Goal: Information Seeking & Learning: Learn about a topic

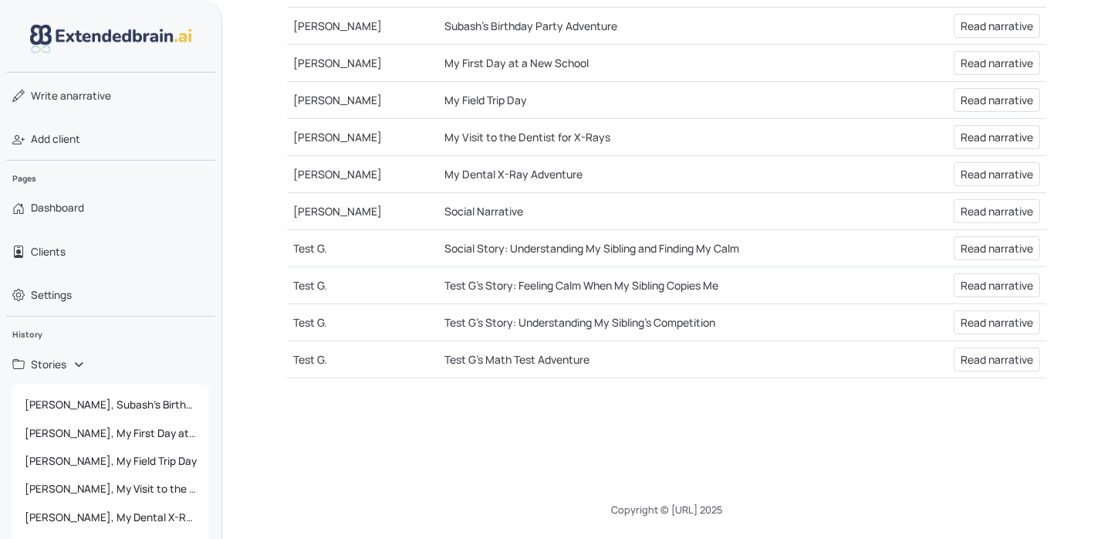
scroll to position [640, 0]
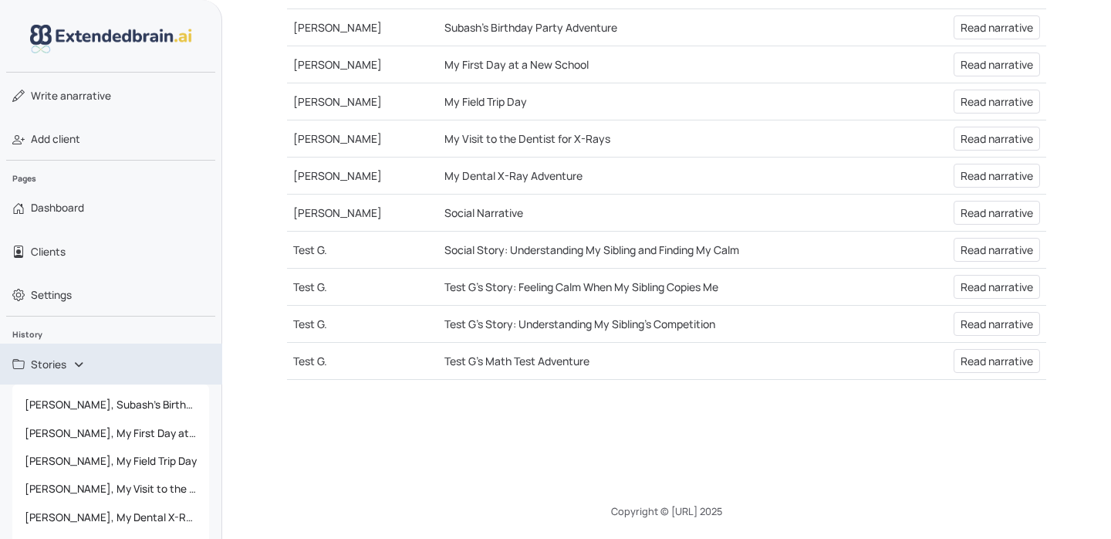
click at [85, 365] on link "Stories" at bounding box center [111, 363] width 222 height 41
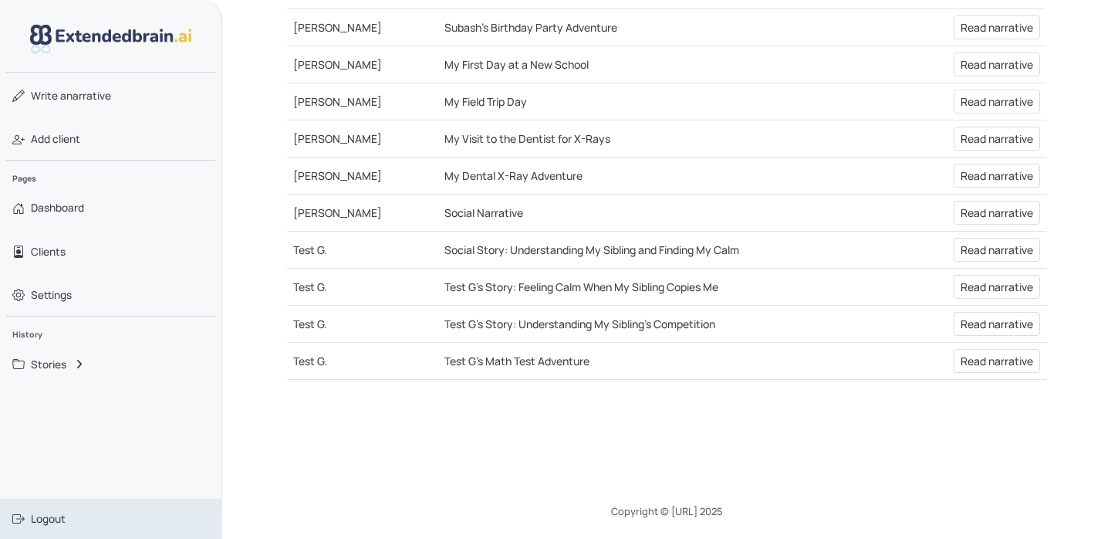
click at [47, 508] on link "Logout" at bounding box center [111, 519] width 222 height 40
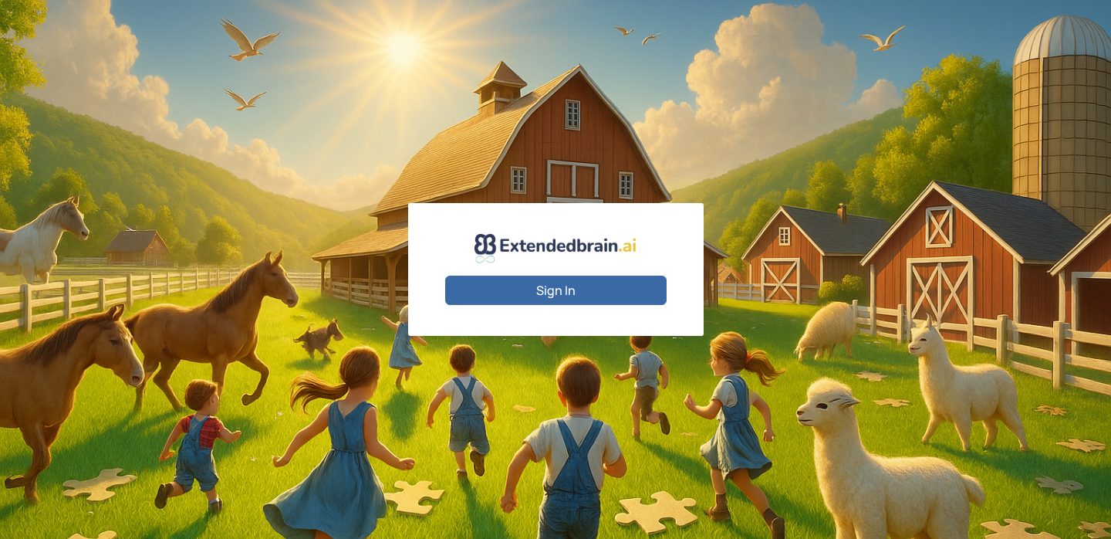
click at [550, 281] on button "Sign In" at bounding box center [555, 290] width 221 height 29
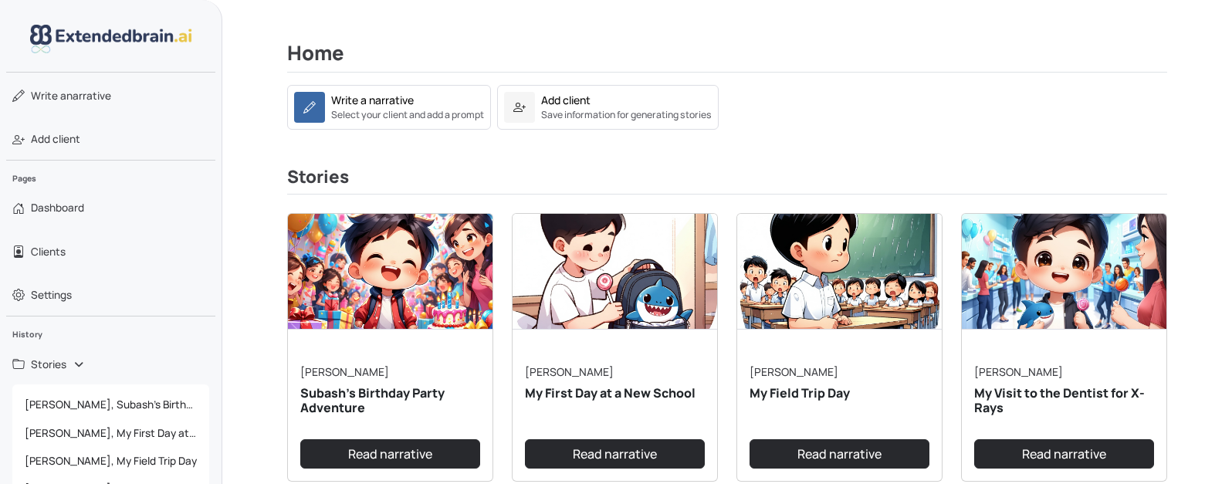
scroll to position [276, 0]
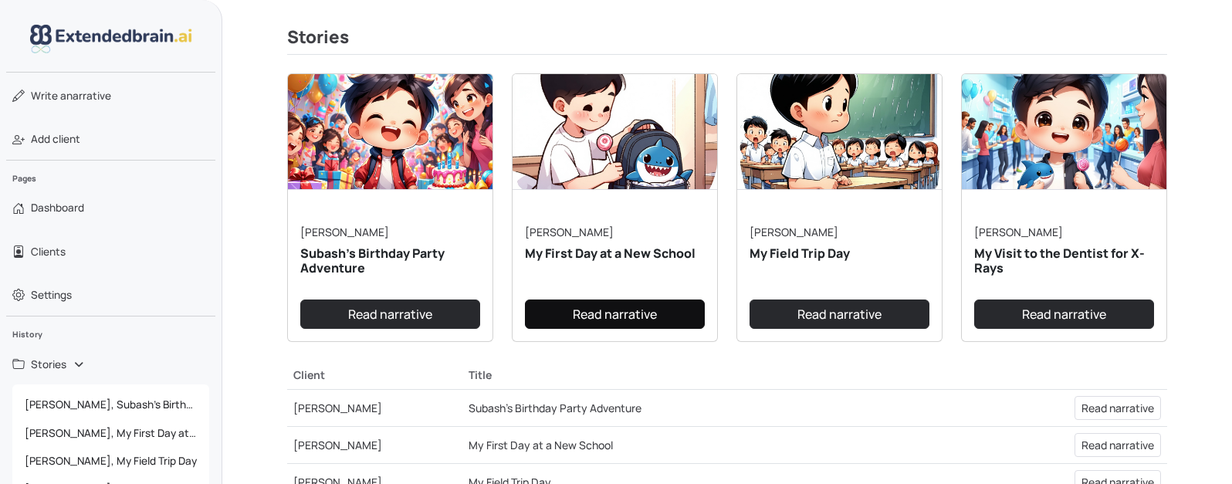
click at [617, 311] on link "Read narrative" at bounding box center [615, 313] width 180 height 29
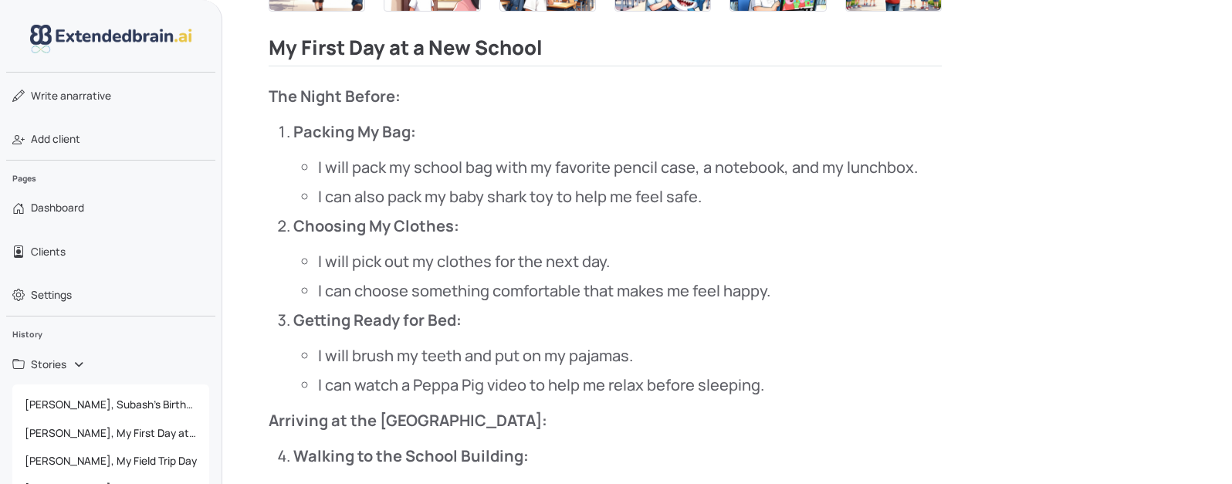
scroll to position [603, 0]
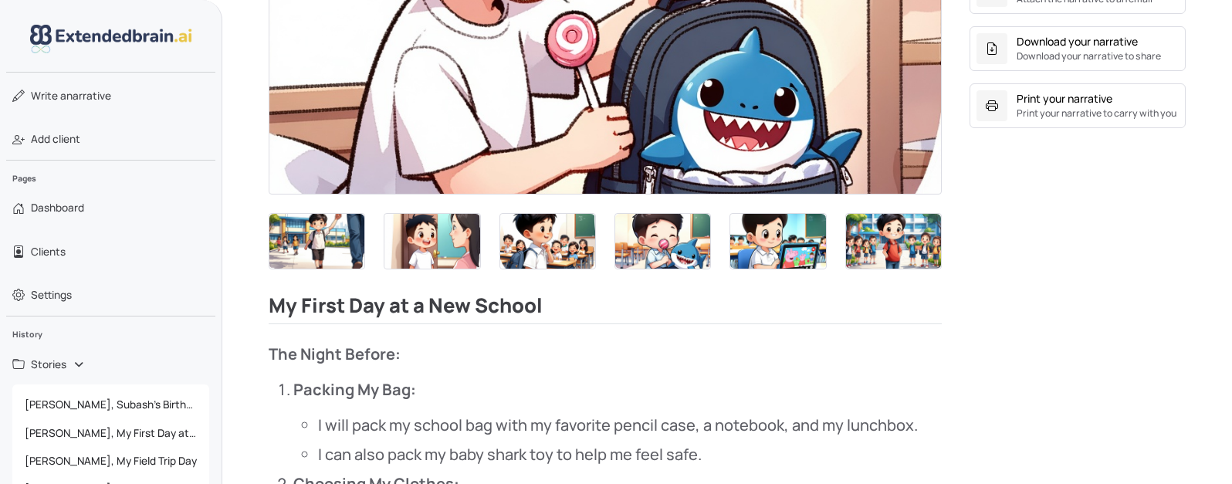
click at [336, 251] on img at bounding box center [316, 241] width 95 height 54
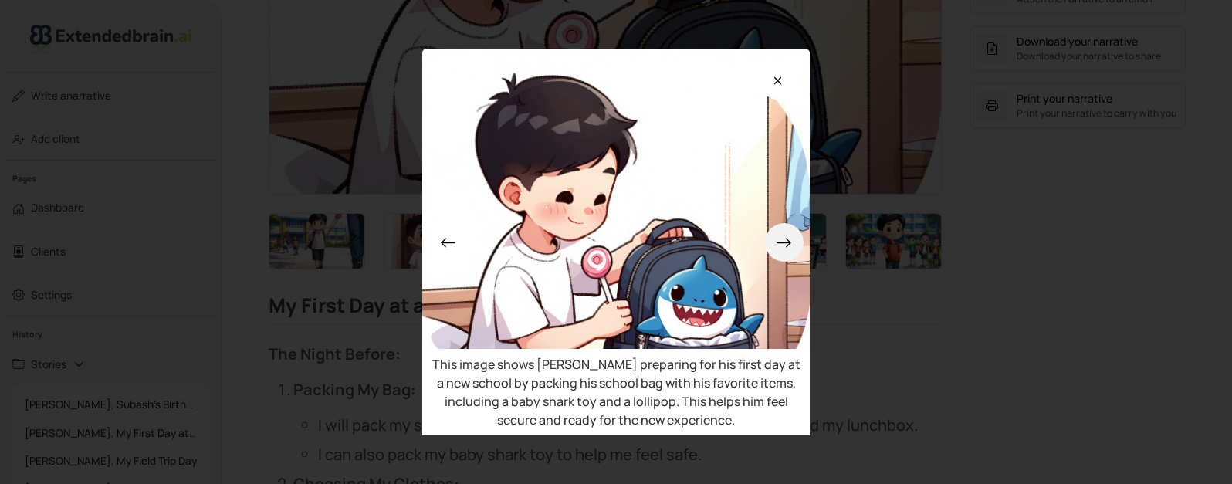
click at [792, 246] on icon at bounding box center [784, 243] width 16 height 16
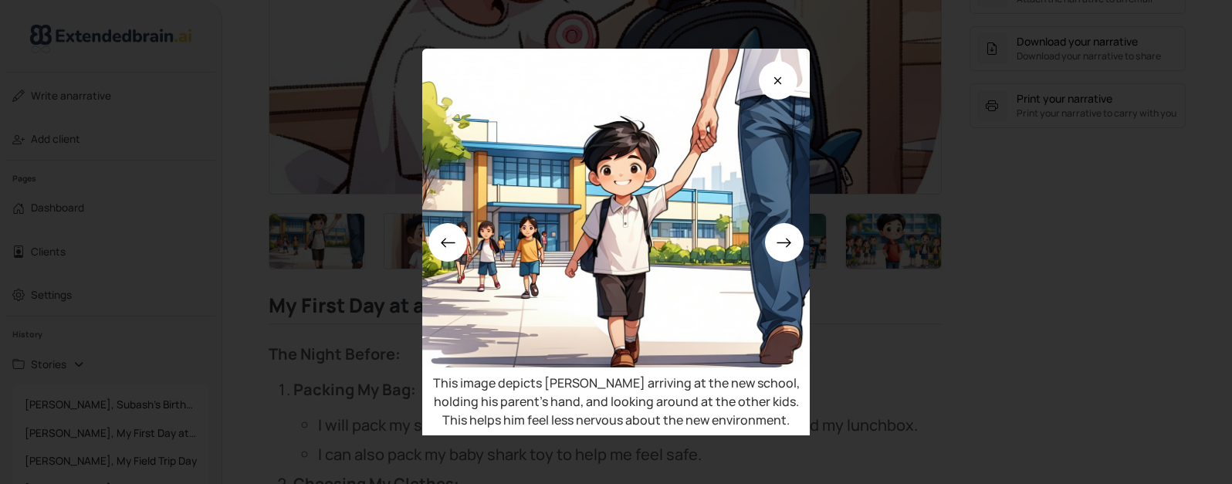
click at [1111, 213] on div "This image depicts Subash arriving at the new school, holding his parent's hand…" at bounding box center [616, 242] width 1232 height 484
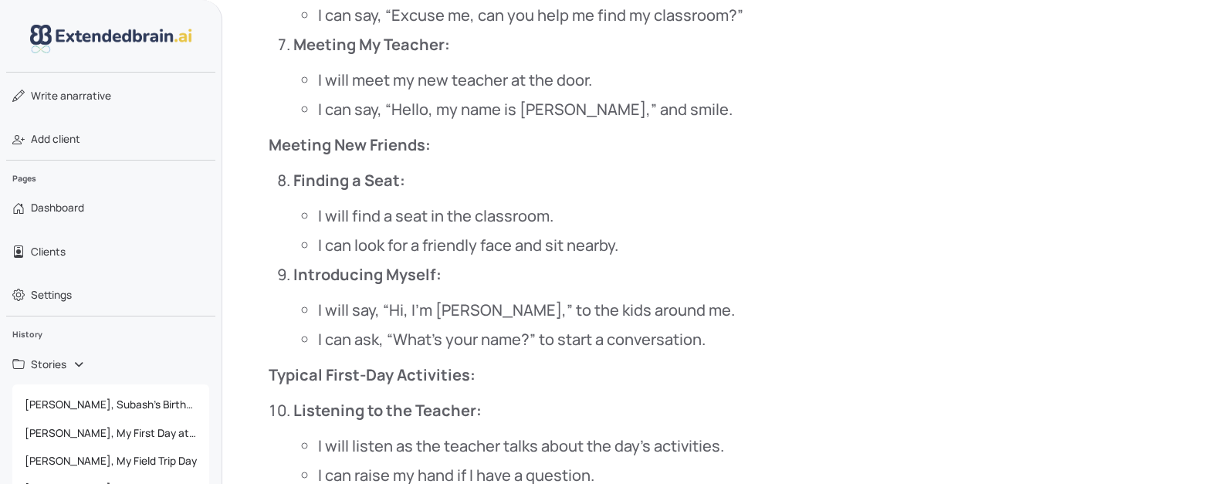
scroll to position [2248, 0]
